Goal: Information Seeking & Learning: Learn about a topic

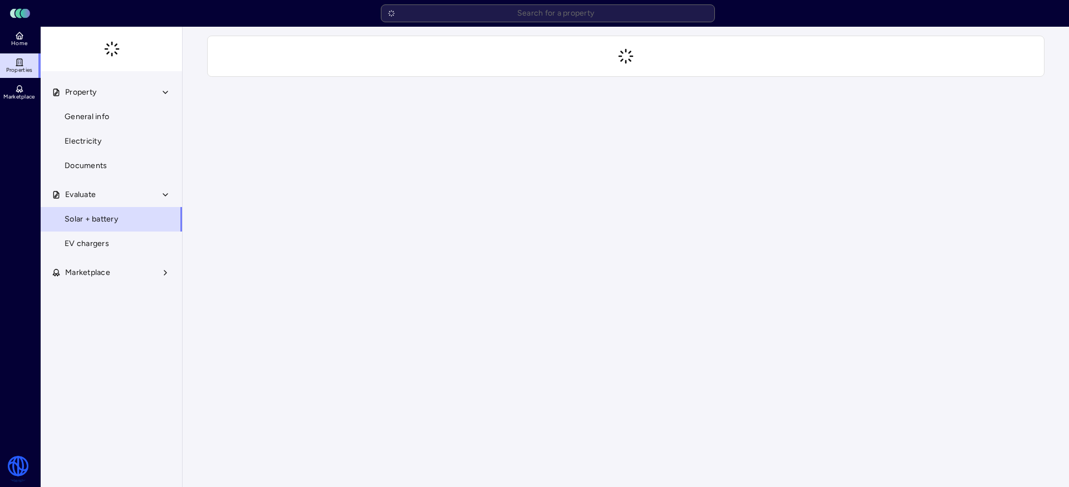
click at [17, 36] on icon at bounding box center [19, 35] width 9 height 9
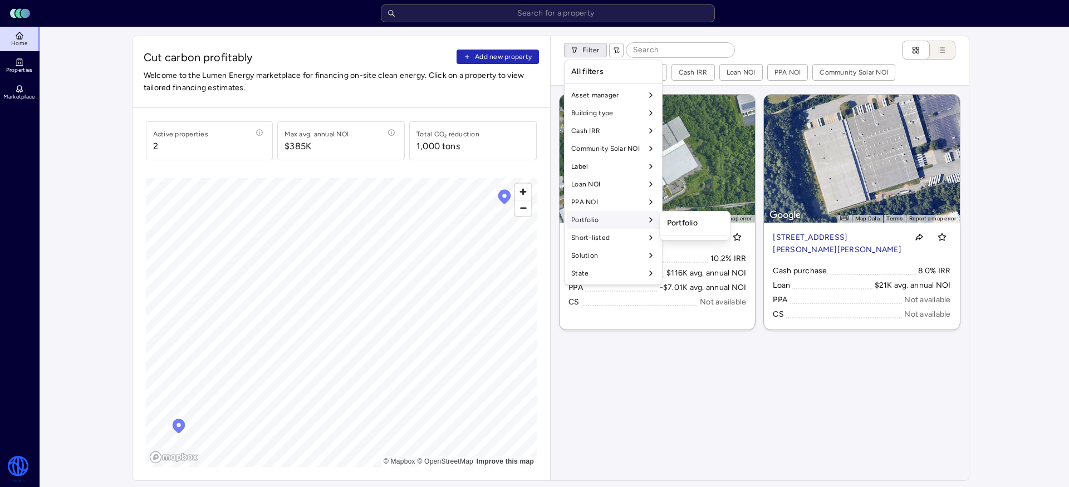
click at [685, 225] on div "Portfolio" at bounding box center [696, 223] width 66 height 19
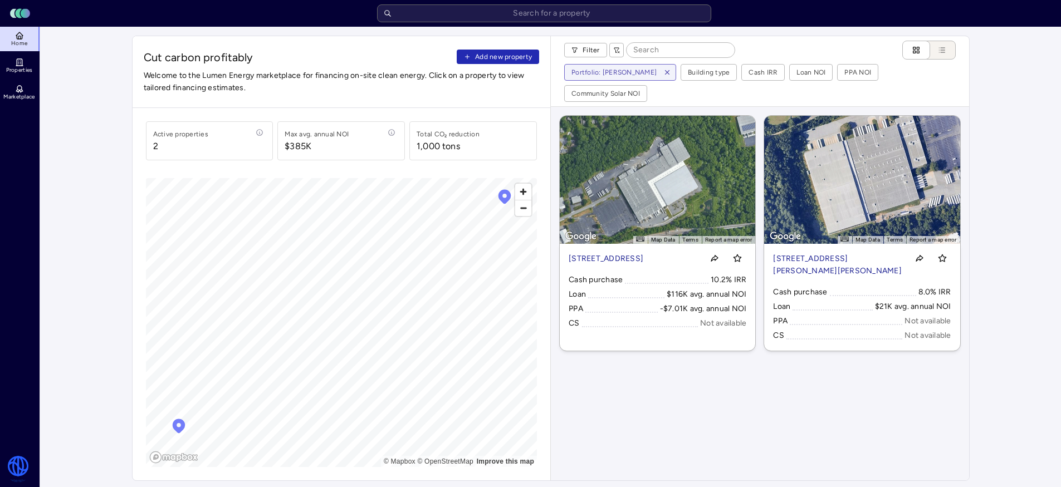
click at [654, 259] on div "[STREET_ADDRESS] Cash purchase 10.2% IRR Loan $116K avg. annual NOI PPA -$7.01K…" at bounding box center [658, 297] width 196 height 107
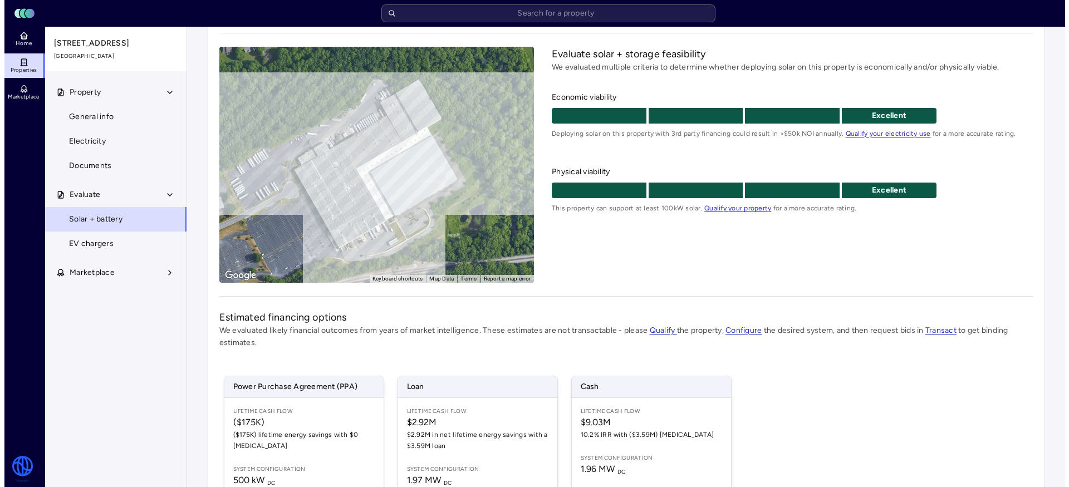
scroll to position [173, 0]
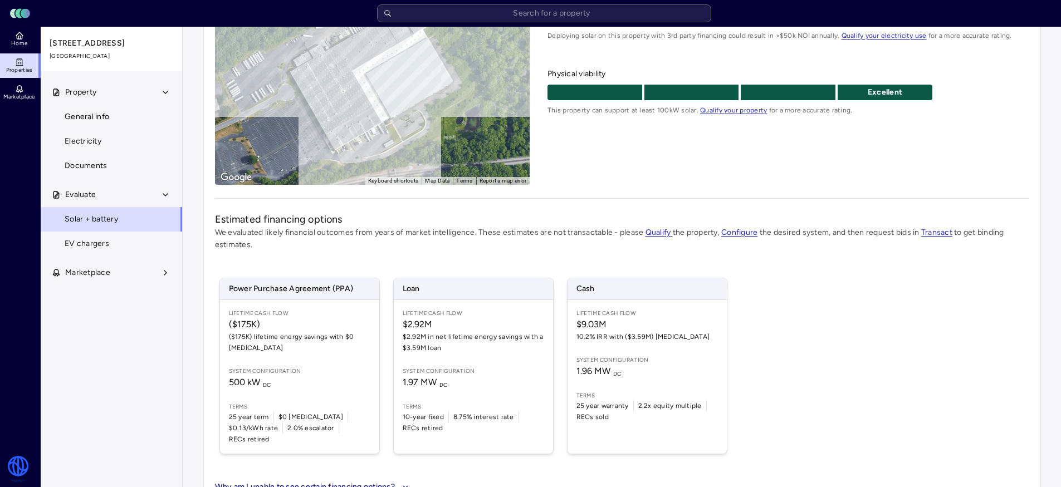
click at [628, 335] on span "10.2% IRR with ($3.59M) [MEDICAL_DATA]" at bounding box center [647, 336] width 141 height 11
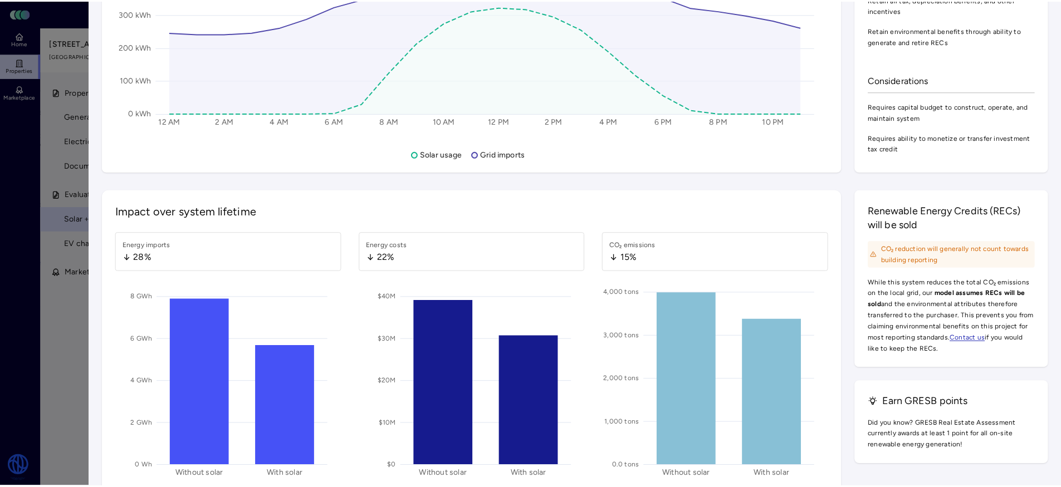
scroll to position [1120, 0]
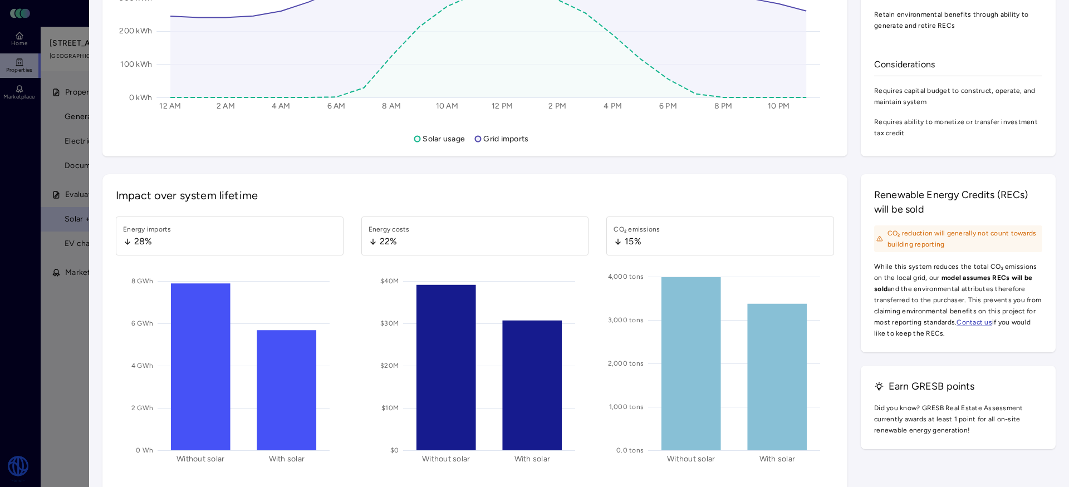
click at [2, 349] on div at bounding box center [534, 243] width 1069 height 487
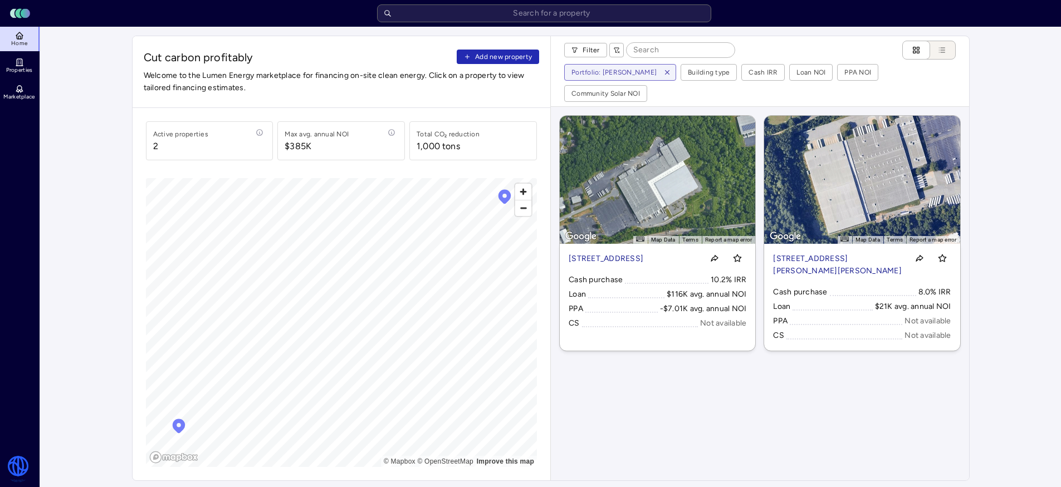
click at [824, 244] on div "[STREET_ADDRESS][PERSON_NAME][PERSON_NAME] Cash purchase 8.0% IRR Loan $21K avg…" at bounding box center [862, 297] width 196 height 107
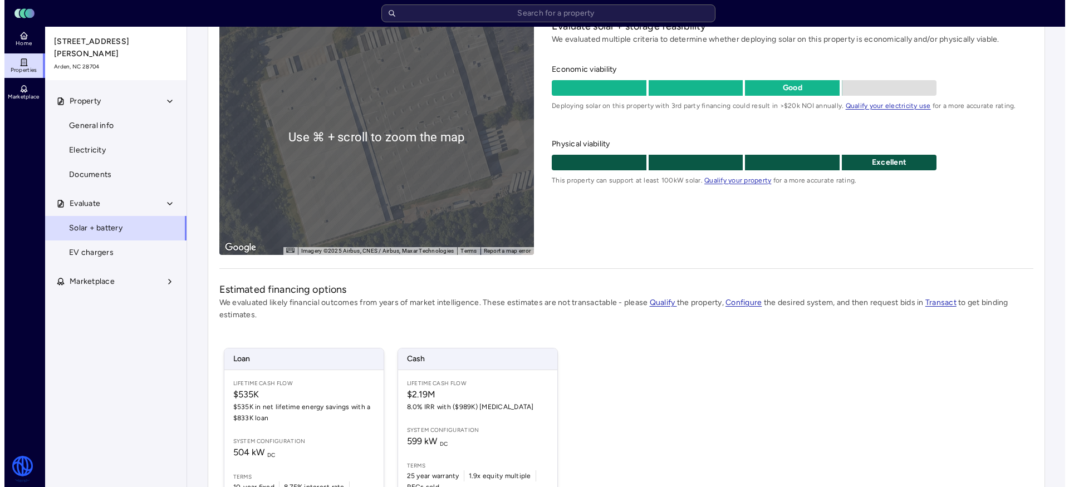
scroll to position [214, 0]
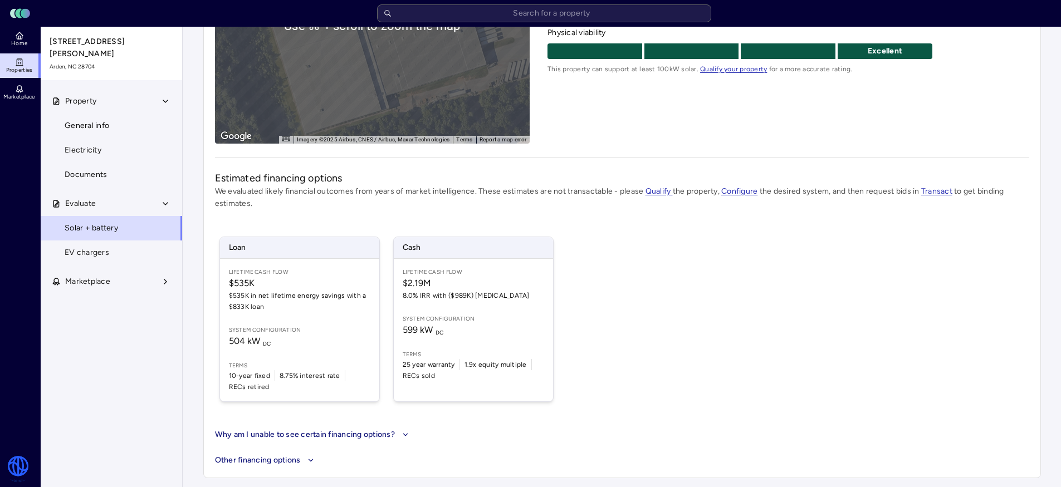
click at [456, 319] on span "System configuration" at bounding box center [473, 319] width 141 height 9
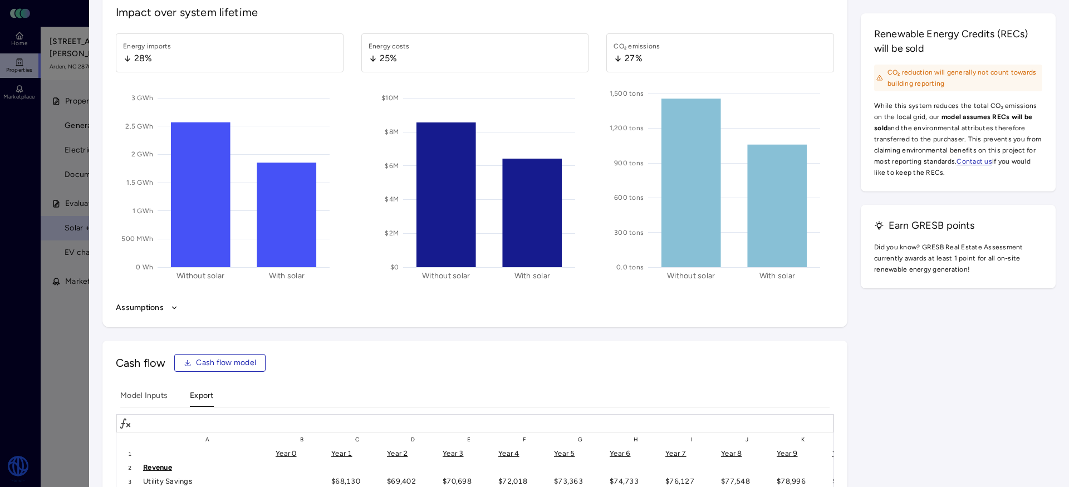
scroll to position [1196, 0]
